Goal: Transaction & Acquisition: Purchase product/service

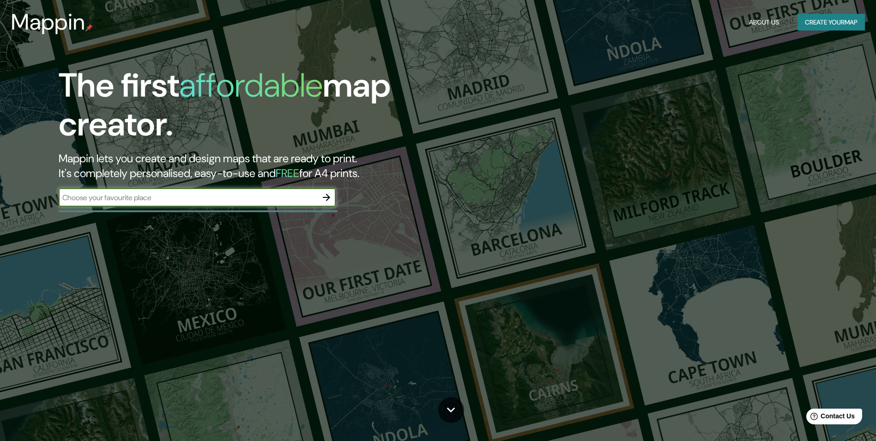
drag, startPoint x: 175, startPoint y: 195, endPoint x: 222, endPoint y: 193, distance: 47.2
click at [175, 195] on input "text" at bounding box center [188, 197] width 259 height 11
type input "[GEOGRAPHIC_DATA]"
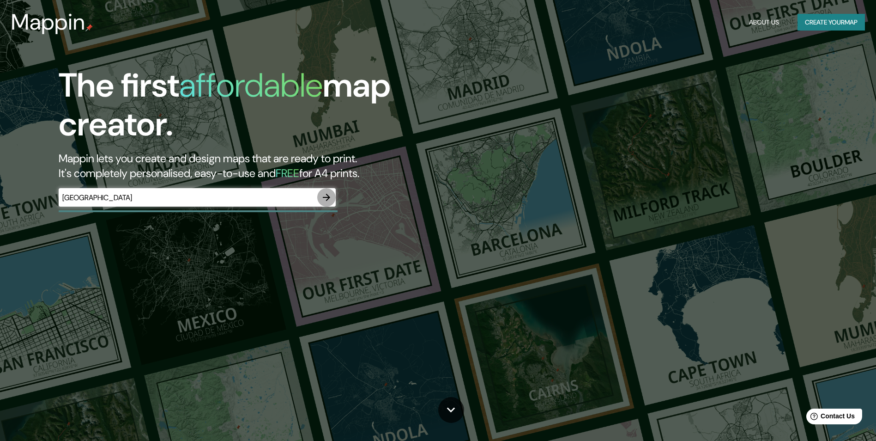
click at [327, 199] on icon "button" at bounding box center [326, 197] width 11 height 11
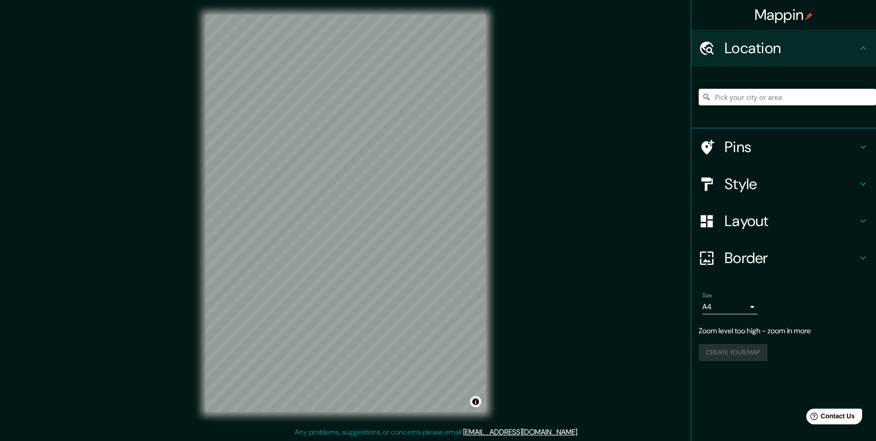
click at [741, 100] on input "Pick your city or area" at bounding box center [787, 97] width 177 height 17
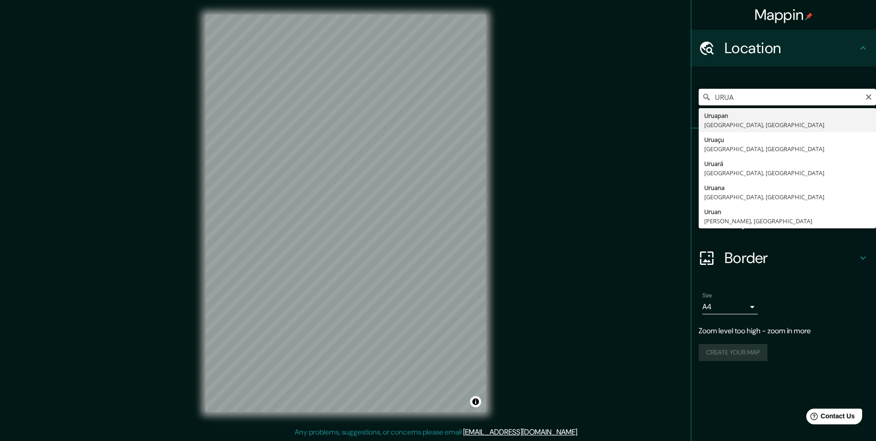
type input "[GEOGRAPHIC_DATA], [GEOGRAPHIC_DATA], [GEOGRAPHIC_DATA]"
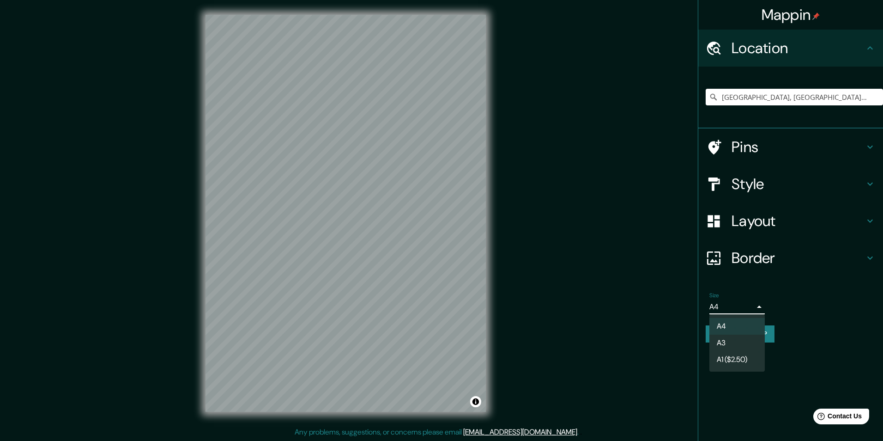
click at [730, 309] on body "Mappin Location [GEOGRAPHIC_DATA], [GEOGRAPHIC_DATA], [GEOGRAPHIC_DATA] Pins St…" at bounding box center [441, 220] width 883 height 441
click at [727, 325] on li "A4" at bounding box center [737, 326] width 55 height 17
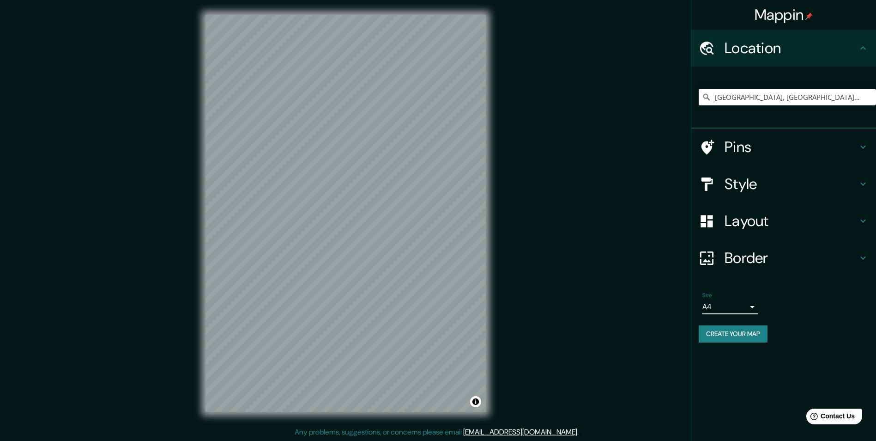
click at [736, 338] on button "Create your map" at bounding box center [733, 333] width 69 height 17
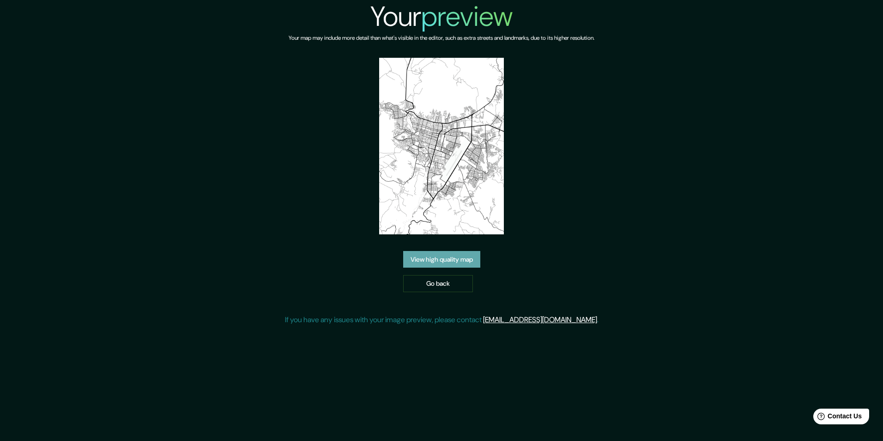
click at [454, 251] on link "View high quality map" at bounding box center [441, 259] width 77 height 17
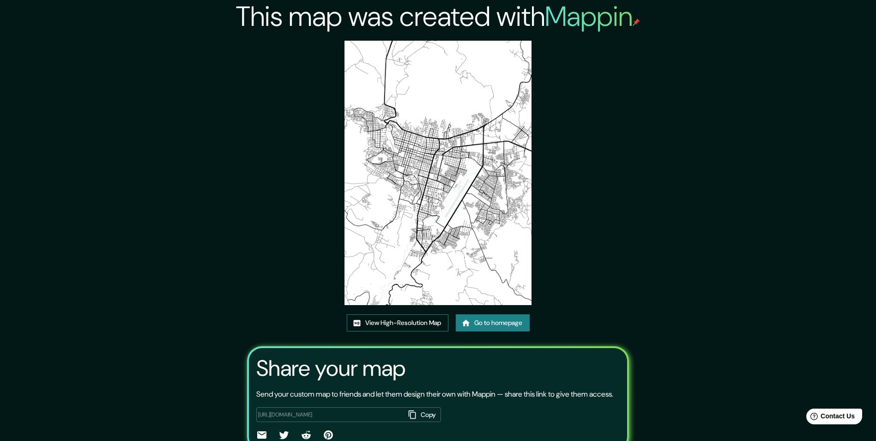
click at [372, 322] on link "View High-Resolution Map" at bounding box center [398, 322] width 102 height 17
click at [501, 316] on link "Go to homepage" at bounding box center [493, 322] width 74 height 17
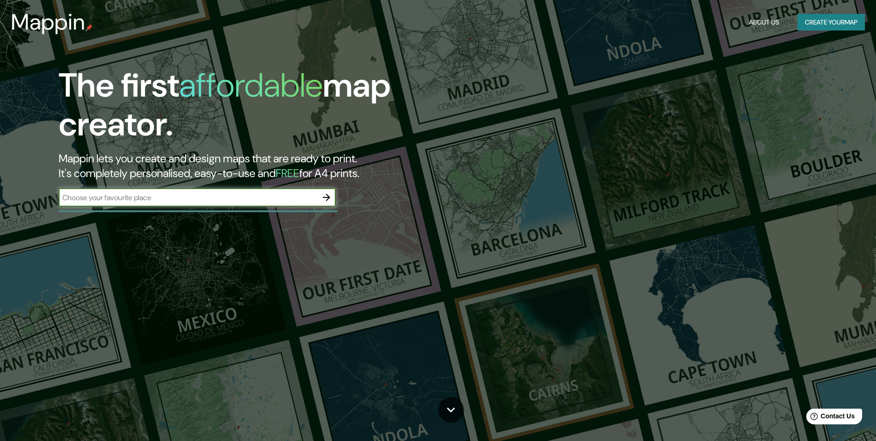
click at [306, 194] on input "text" at bounding box center [188, 197] width 259 height 11
type input "[GEOGRAPHIC_DATA]"
click at [323, 197] on icon "button" at bounding box center [326, 197] width 11 height 11
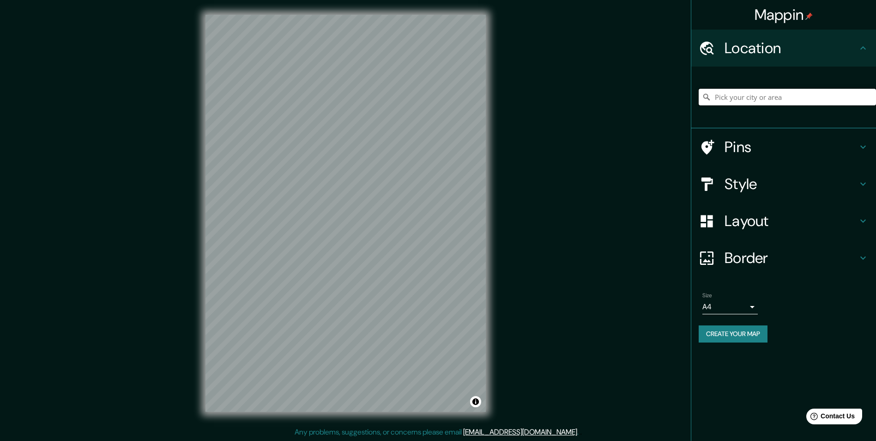
click at [747, 102] on input "Pick your city or area" at bounding box center [787, 97] width 177 height 17
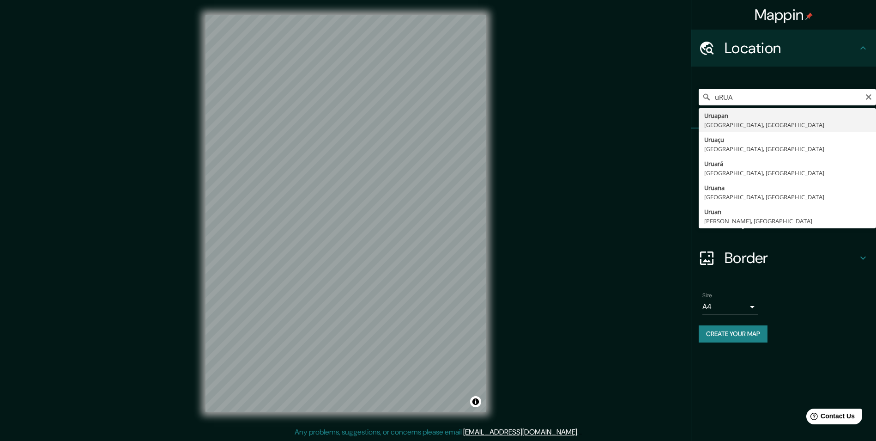
type input "[GEOGRAPHIC_DATA], [GEOGRAPHIC_DATA], [GEOGRAPHIC_DATA]"
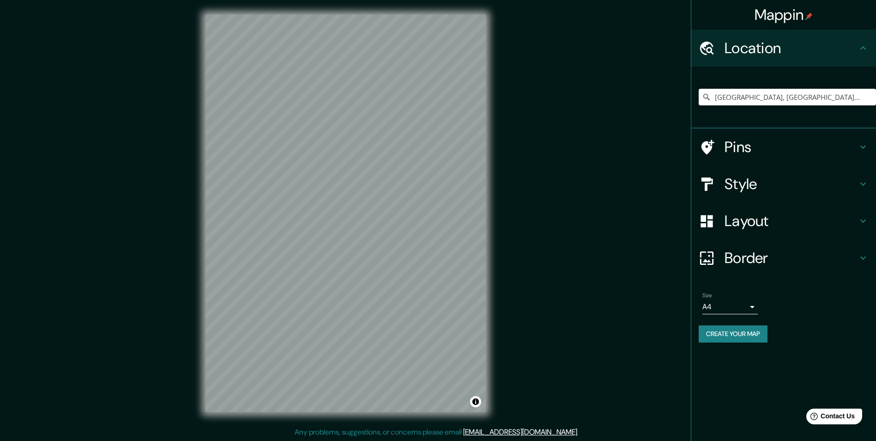
click at [771, 151] on h4 "Pins" at bounding box center [791, 147] width 133 height 18
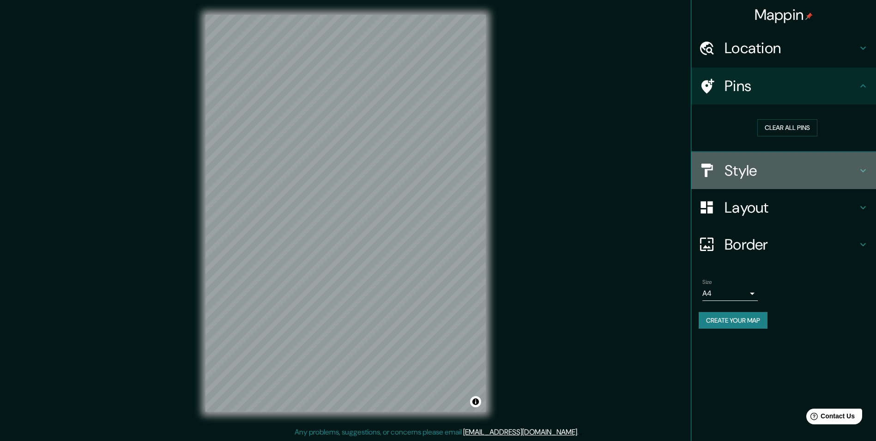
click at [752, 170] on h4 "Style" at bounding box center [791, 170] width 133 height 18
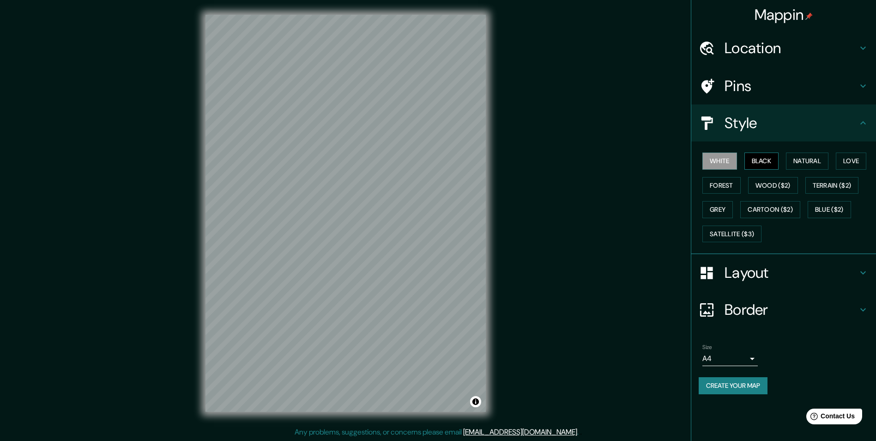
click at [771, 156] on button "Black" at bounding box center [762, 160] width 35 height 17
click at [810, 162] on button "Natural" at bounding box center [807, 160] width 43 height 17
click at [853, 162] on button "Love" at bounding box center [851, 160] width 30 height 17
click at [726, 187] on button "Forest" at bounding box center [722, 185] width 38 height 17
click at [727, 161] on button "White" at bounding box center [720, 160] width 35 height 17
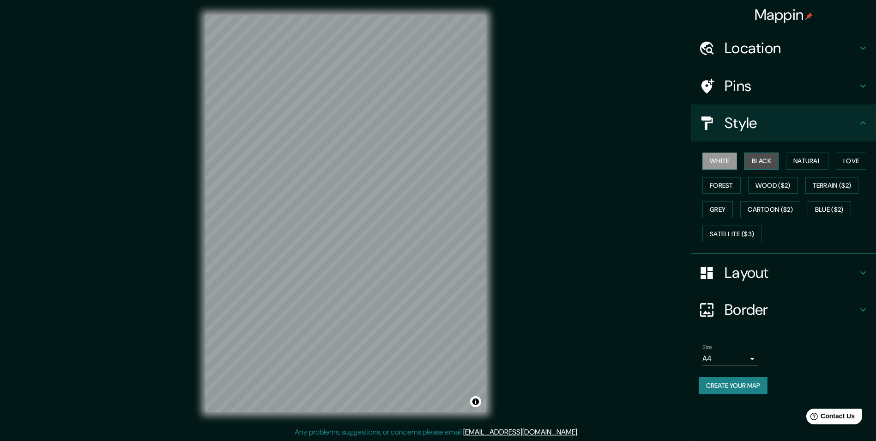
click at [755, 160] on button "Black" at bounding box center [762, 160] width 35 height 17
click at [796, 161] on button "Natural" at bounding box center [807, 160] width 43 height 17
click at [718, 156] on button "White" at bounding box center [720, 160] width 35 height 17
click at [808, 158] on button "Natural" at bounding box center [807, 160] width 43 height 17
click at [727, 211] on button "Grey" at bounding box center [718, 209] width 30 height 17
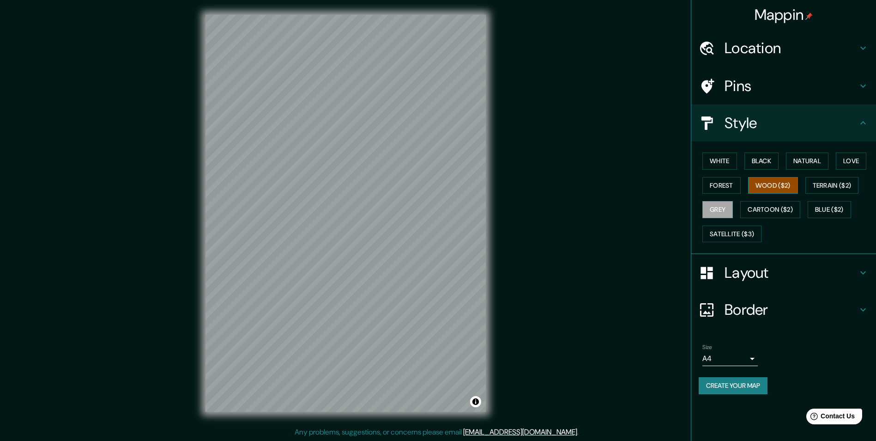
click at [770, 191] on button "Wood ($2)" at bounding box center [773, 185] width 50 height 17
click at [841, 185] on button "Terrain ($2)" at bounding box center [833, 185] width 54 height 17
click at [785, 188] on button "Wood ($2)" at bounding box center [773, 185] width 50 height 17
click at [788, 210] on button "Cartoon ($2)" at bounding box center [771, 209] width 60 height 17
click at [821, 210] on button "Blue ($2)" at bounding box center [829, 209] width 43 height 17
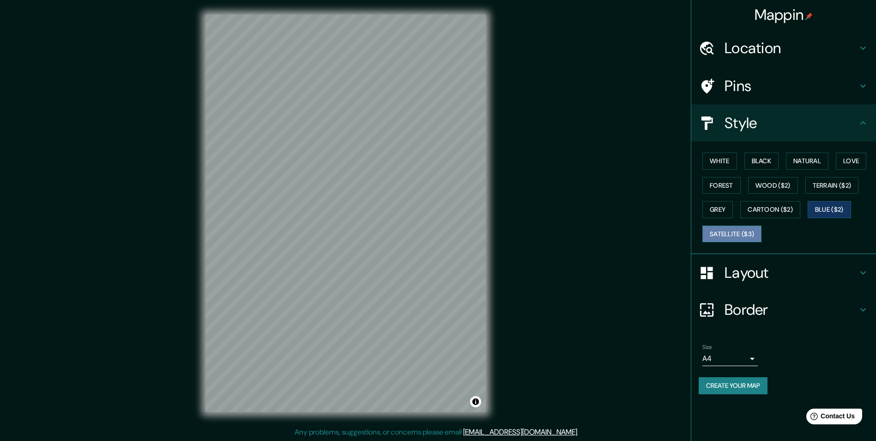
click at [745, 233] on button "Satellite ($3)" at bounding box center [732, 233] width 59 height 17
click at [732, 162] on button "White" at bounding box center [720, 160] width 35 height 17
click at [757, 271] on h4 "Layout" at bounding box center [791, 272] width 133 height 18
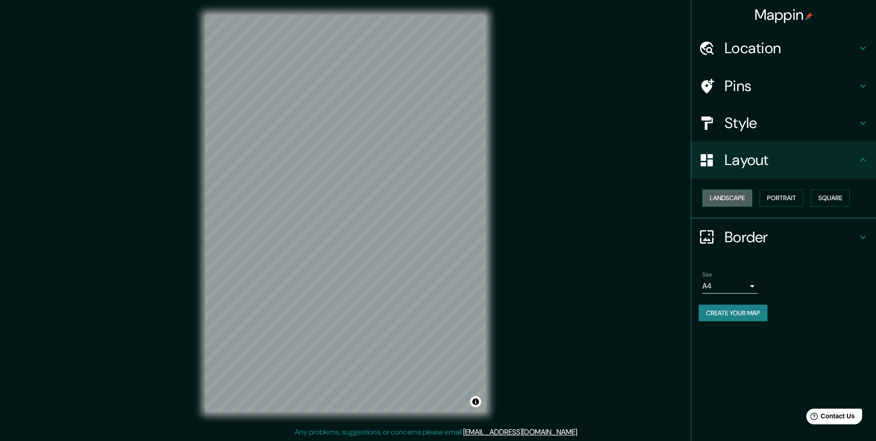
click at [743, 199] on button "Landscape" at bounding box center [728, 197] width 50 height 17
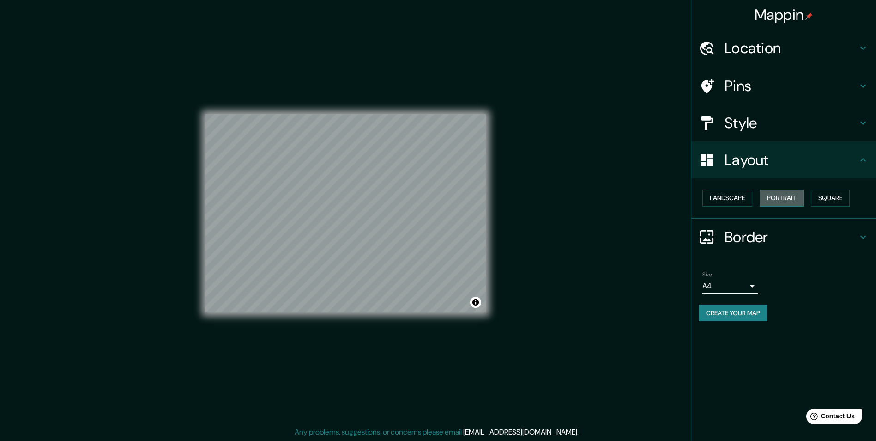
click at [797, 204] on button "Portrait" at bounding box center [782, 197] width 44 height 17
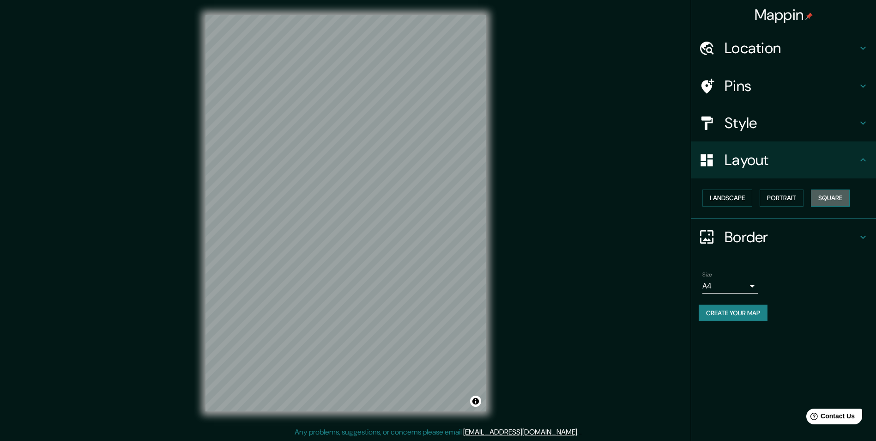
click at [829, 204] on button "Square" at bounding box center [830, 197] width 39 height 17
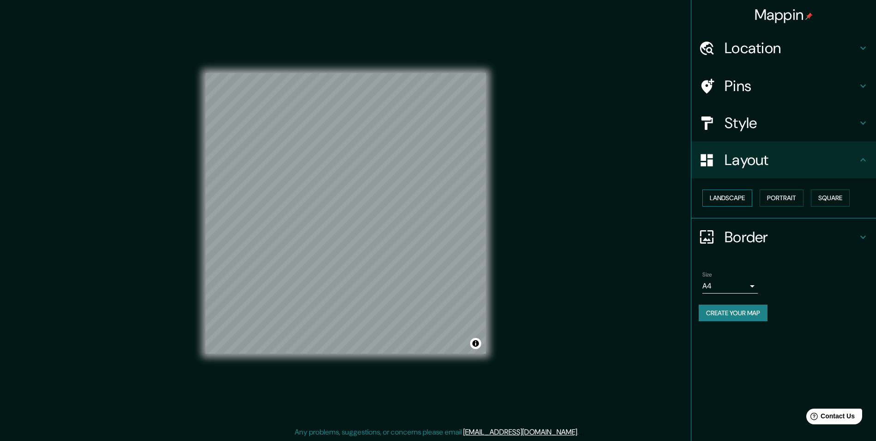
click at [730, 204] on button "Landscape" at bounding box center [728, 197] width 50 height 17
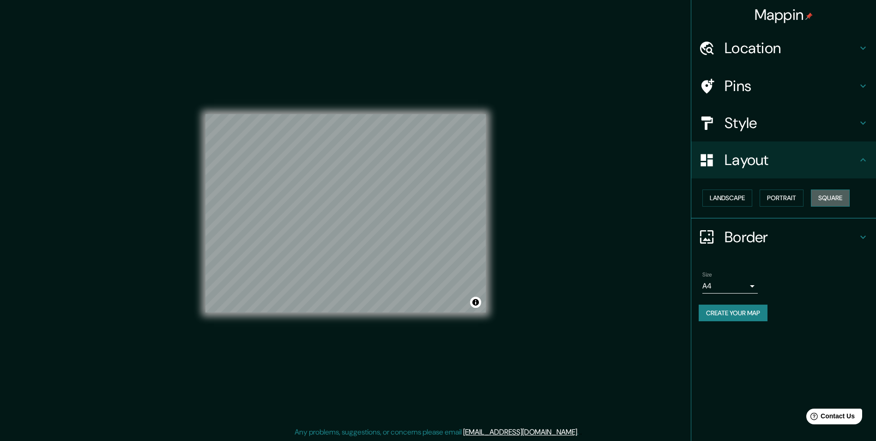
click at [827, 194] on button "Square" at bounding box center [830, 197] width 39 height 17
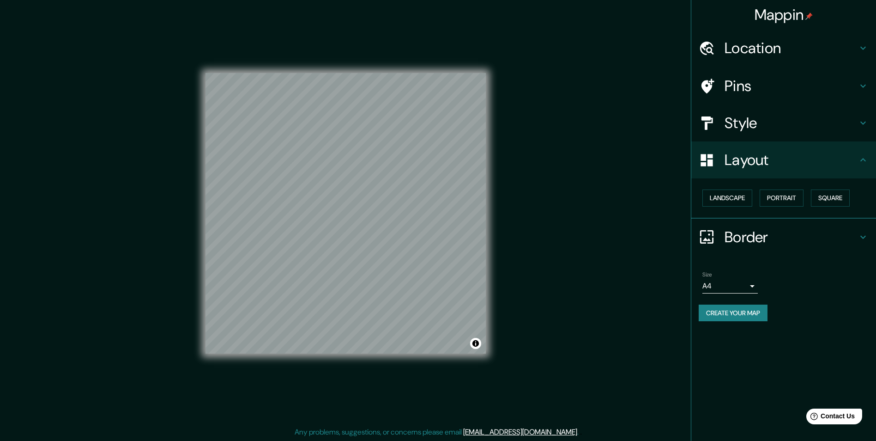
click at [762, 239] on h4 "Border" at bounding box center [791, 237] width 133 height 18
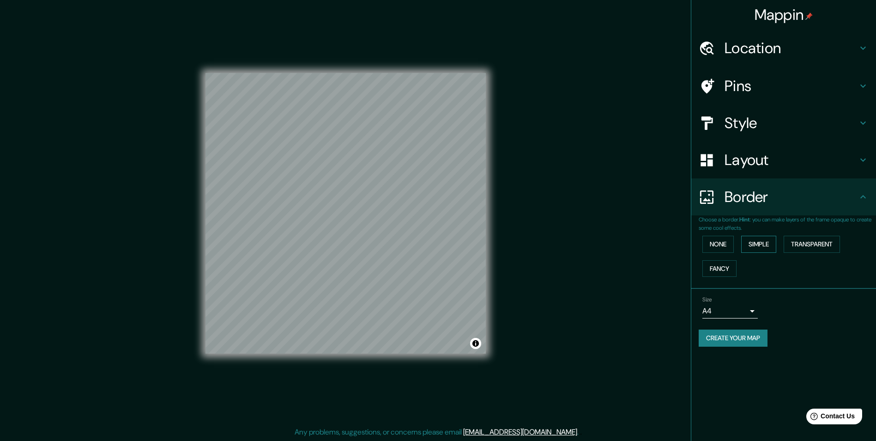
click at [768, 245] on button "Simple" at bounding box center [758, 244] width 35 height 17
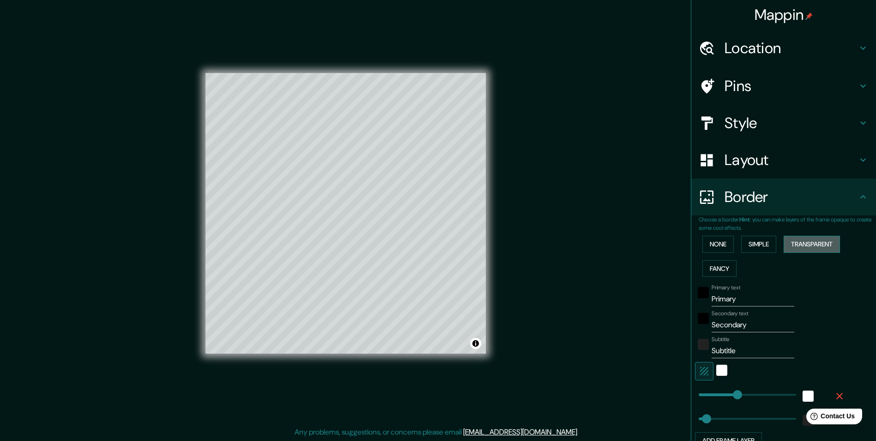
click at [801, 244] on button "Transparent" at bounding box center [812, 244] width 56 height 17
click at [720, 271] on button "Fancy" at bounding box center [720, 268] width 34 height 17
click at [706, 243] on button "None" at bounding box center [718, 244] width 31 height 17
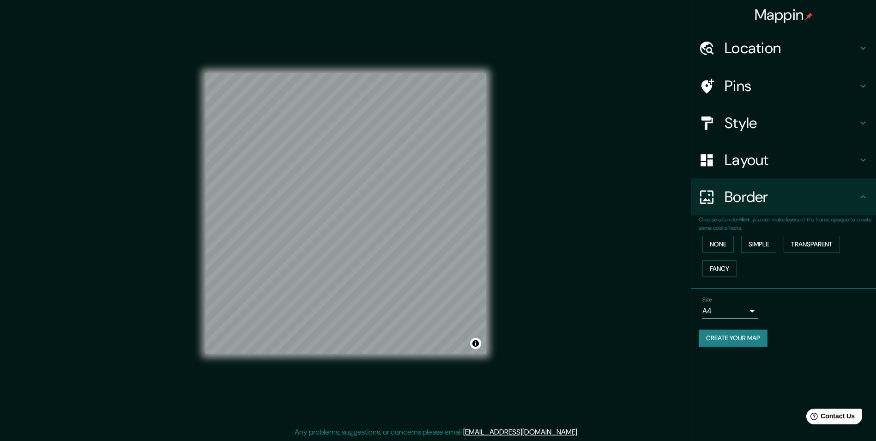
click at [710, 337] on button "Create your map" at bounding box center [733, 337] width 69 height 17
click at [798, 202] on h4 "Border" at bounding box center [791, 197] width 133 height 18
click at [737, 339] on button "Create your map" at bounding box center [733, 337] width 69 height 17
